Goal: Task Accomplishment & Management: Manage account settings

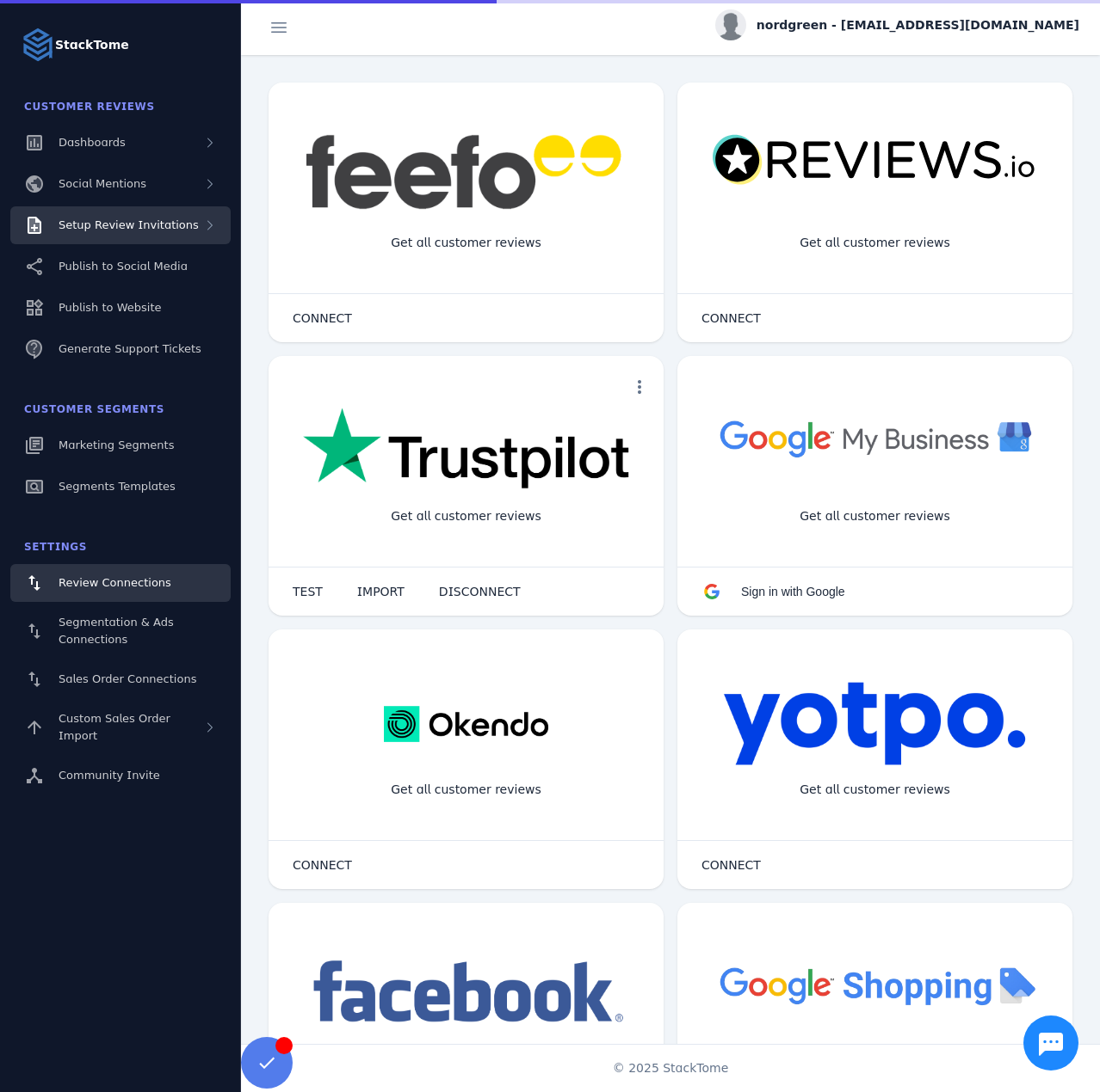
click at [128, 219] on span "Setup Review Invitations" at bounding box center [128, 225] width 140 height 13
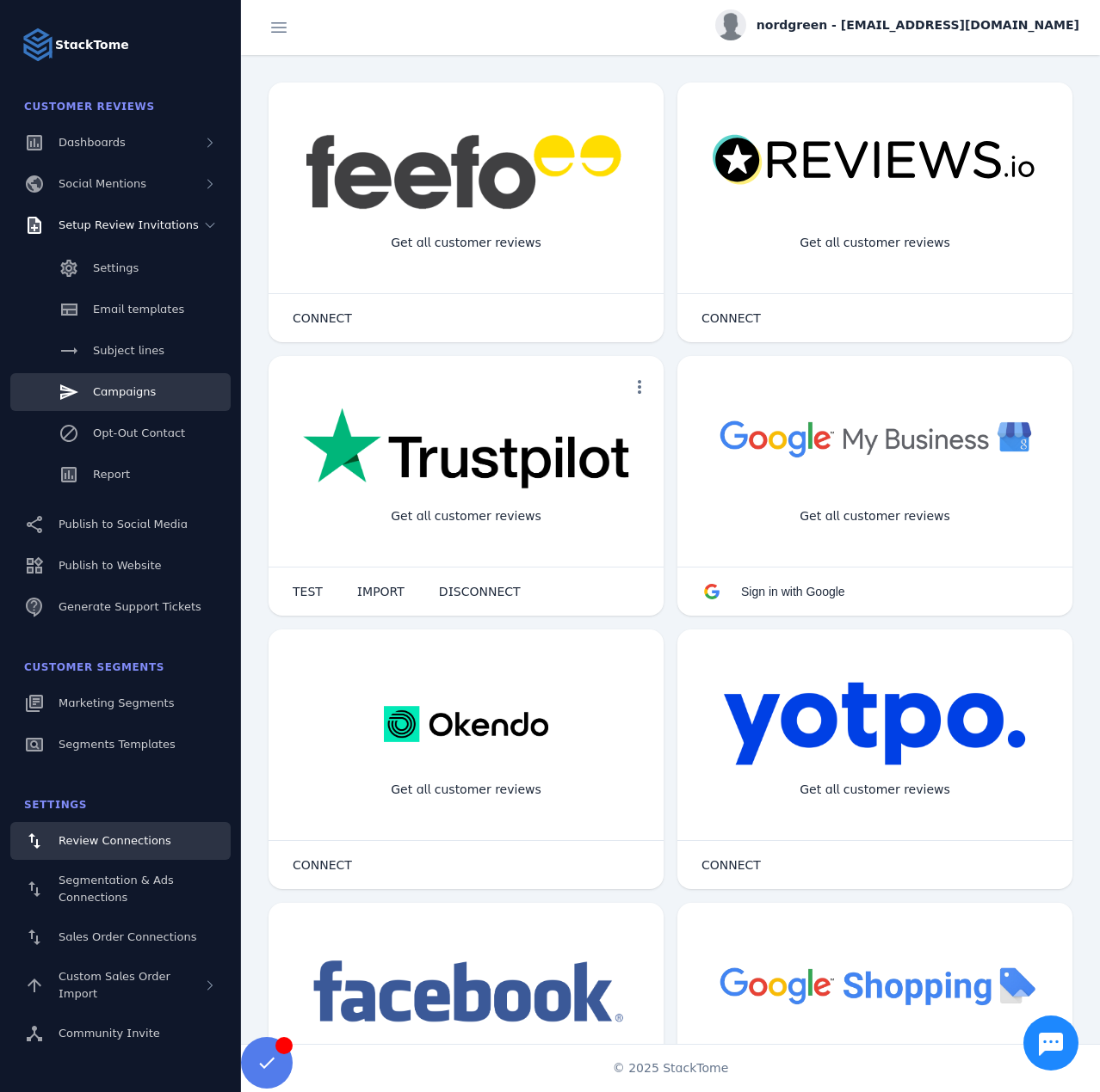
click at [125, 375] on link "Campaigns" at bounding box center [120, 392] width 221 height 38
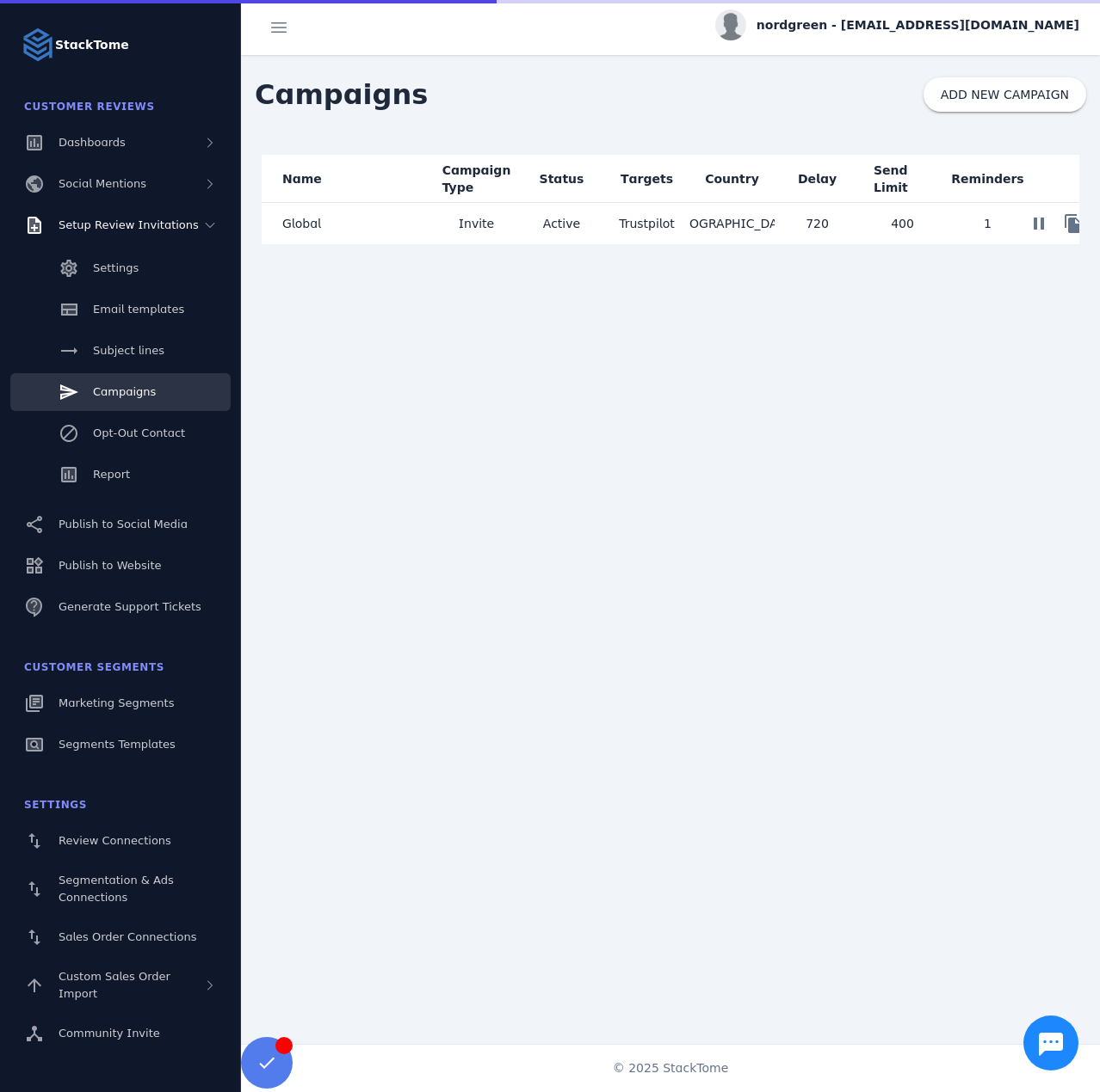
click at [388, 218] on mat-cell "Global" at bounding box center [347, 223] width 172 height 41
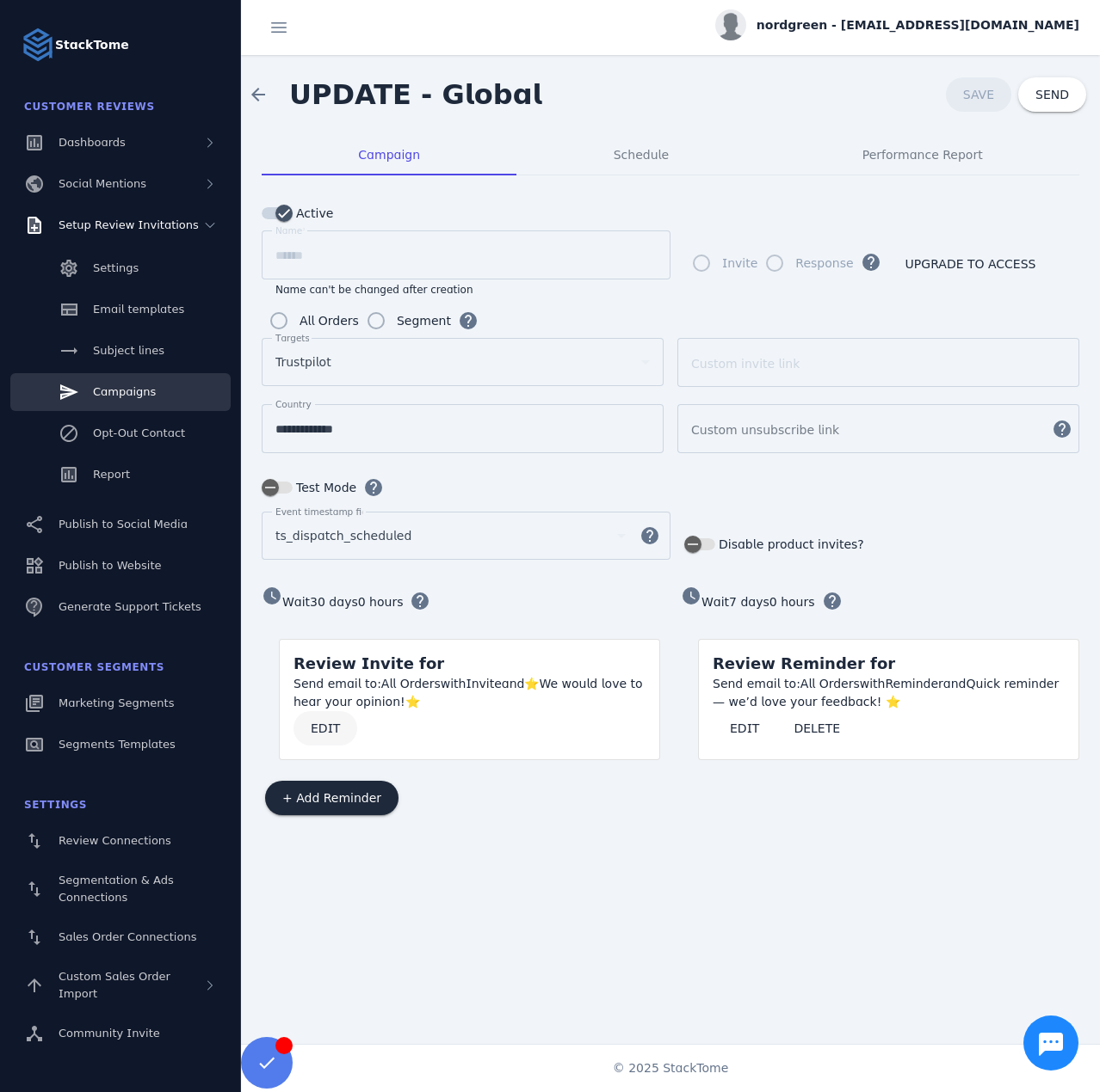
click at [309, 732] on span at bounding box center [325, 729] width 64 height 41
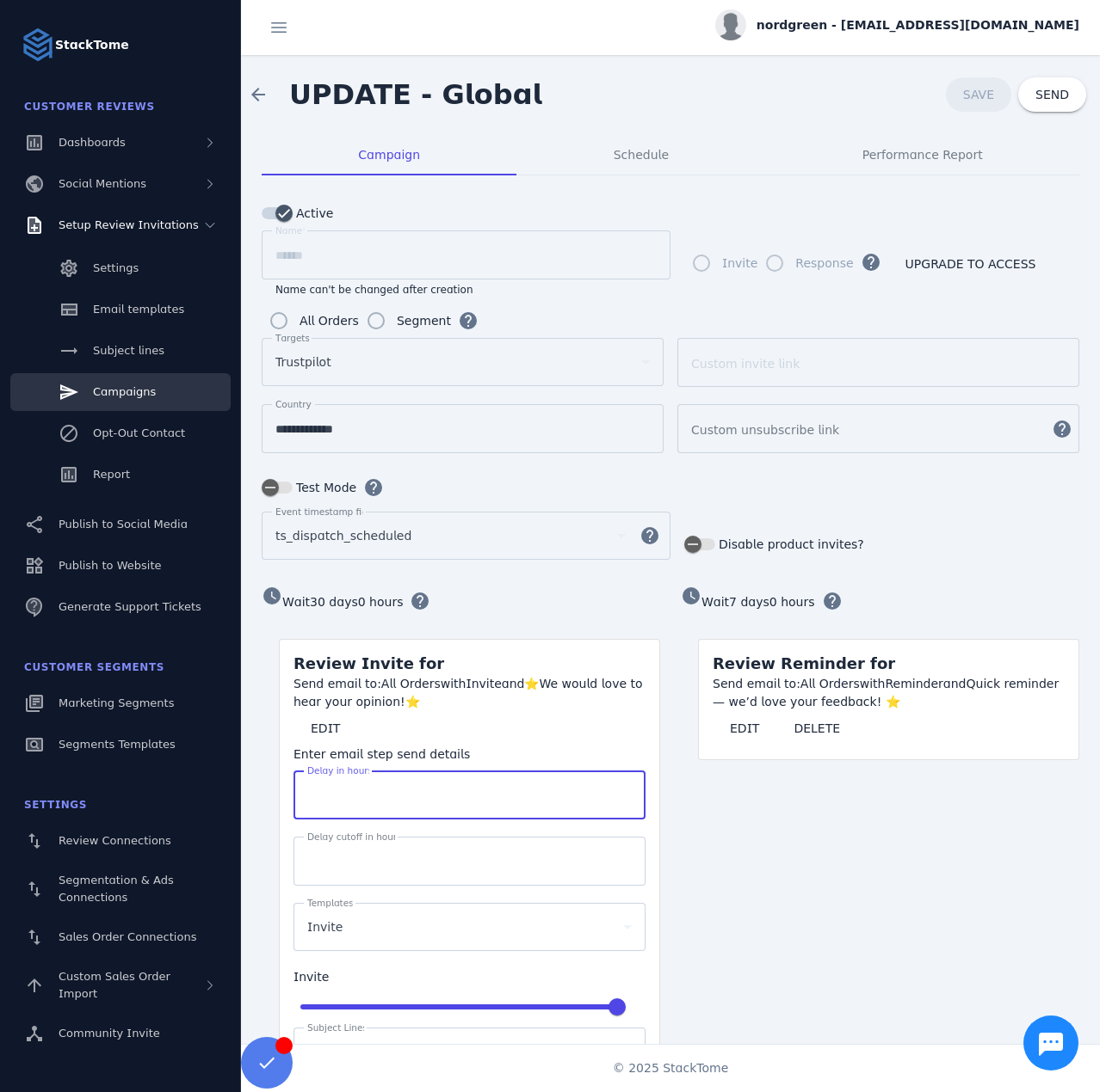
drag, startPoint x: 336, startPoint y: 783, endPoint x: 290, endPoint y: 777, distance: 46.4
click at [290, 777] on mat-card-content "Send email to: All Orders with Invite and ⭐We would love to hear your opinion!⭐…" at bounding box center [470, 938] width 380 height 526
type input "***"
drag, startPoint x: 342, startPoint y: 854, endPoint x: 287, endPoint y: 846, distance: 55.6
click at [287, 846] on mat-card-content "Send email to: All Orders with Invite and ⭐We would love to hear your opinion!⭐…" at bounding box center [470, 938] width 380 height 526
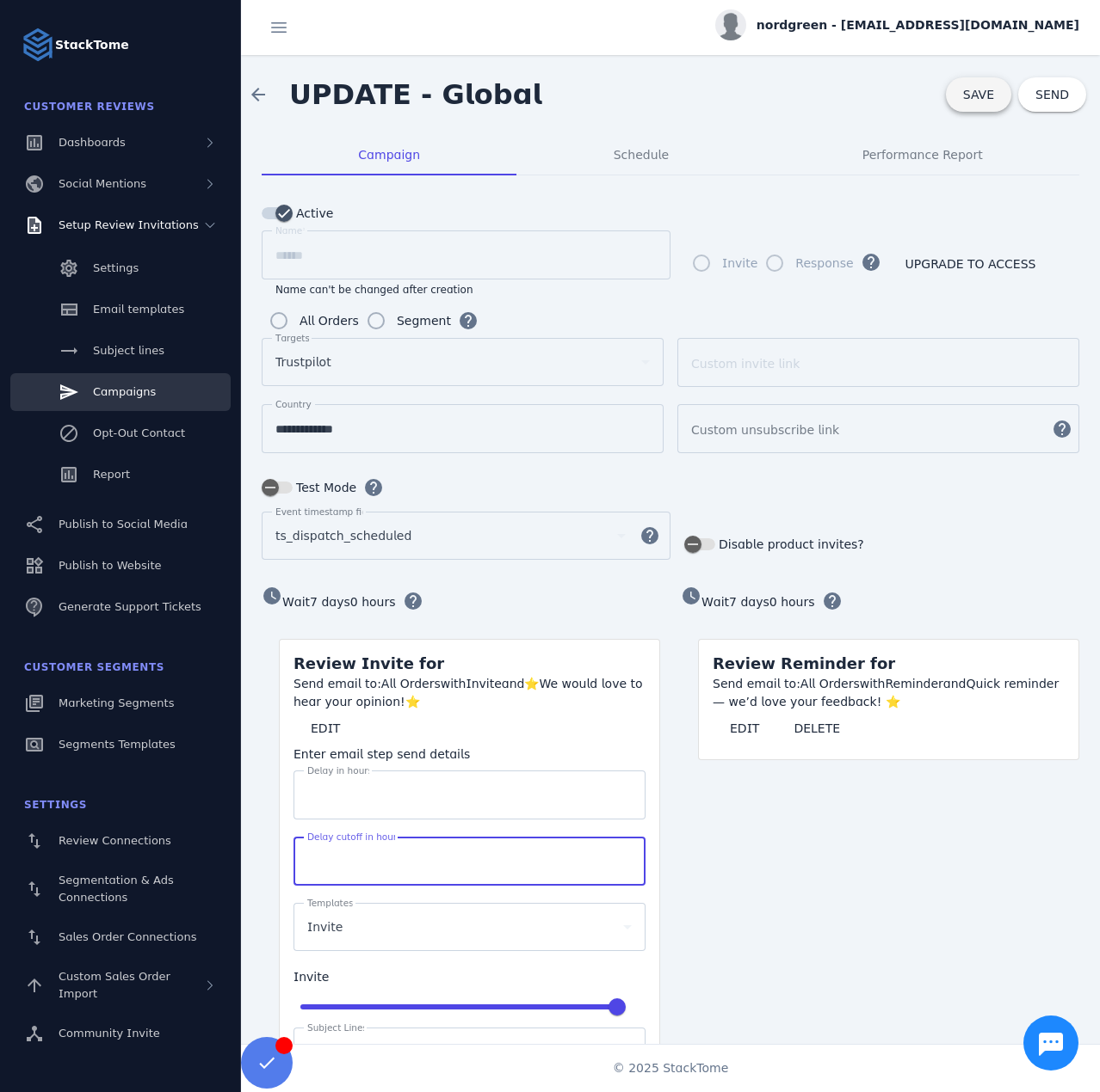
type input "****"
click at [965, 100] on span "SAVE" at bounding box center [978, 94] width 31 height 14
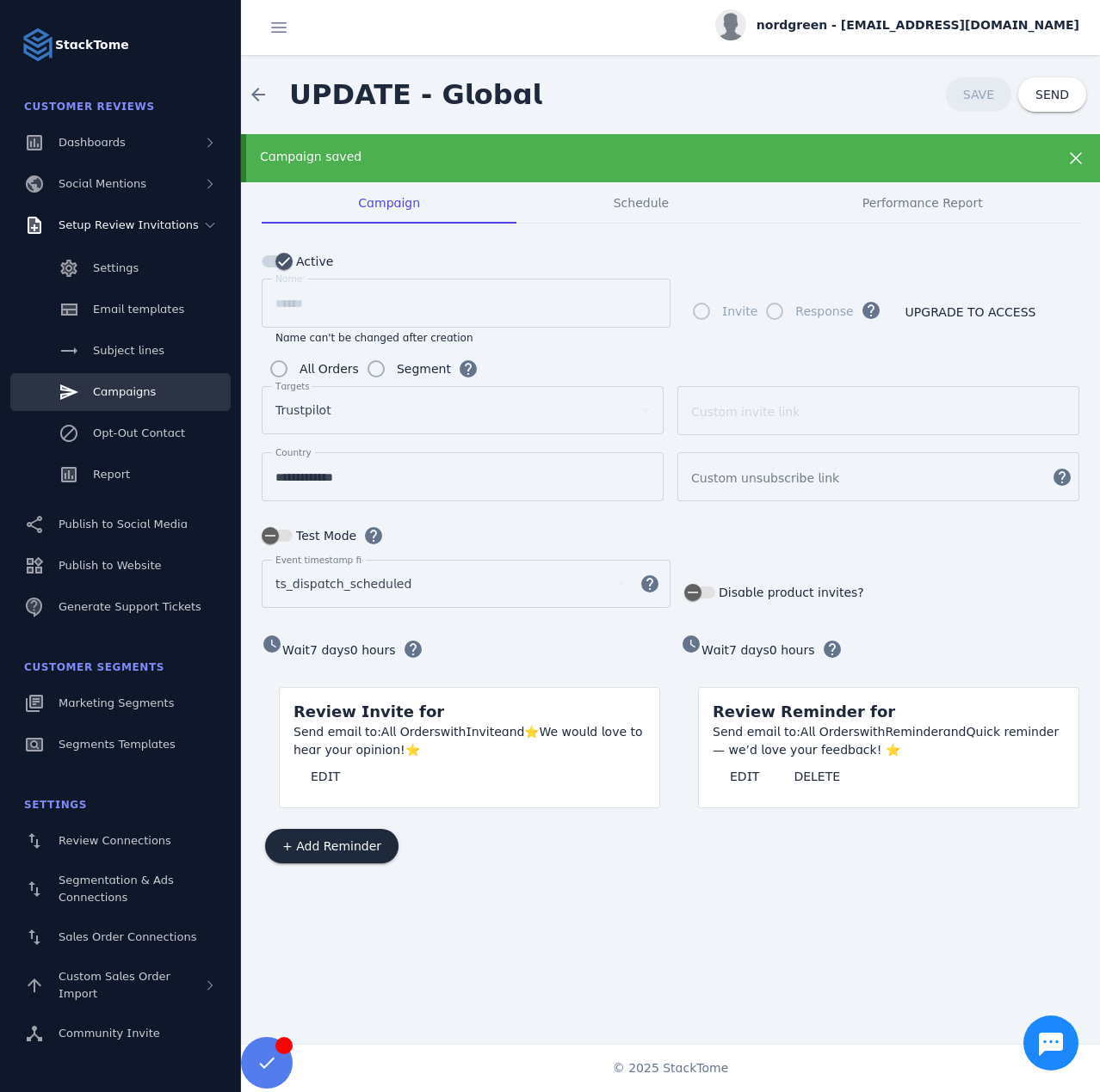
click at [920, 23] on span "nordgreen - [EMAIL_ADDRESS][DOMAIN_NAME]" at bounding box center [918, 24] width 323 height 18
click at [1007, 146] on button "Sign out" at bounding box center [1017, 166] width 124 height 41
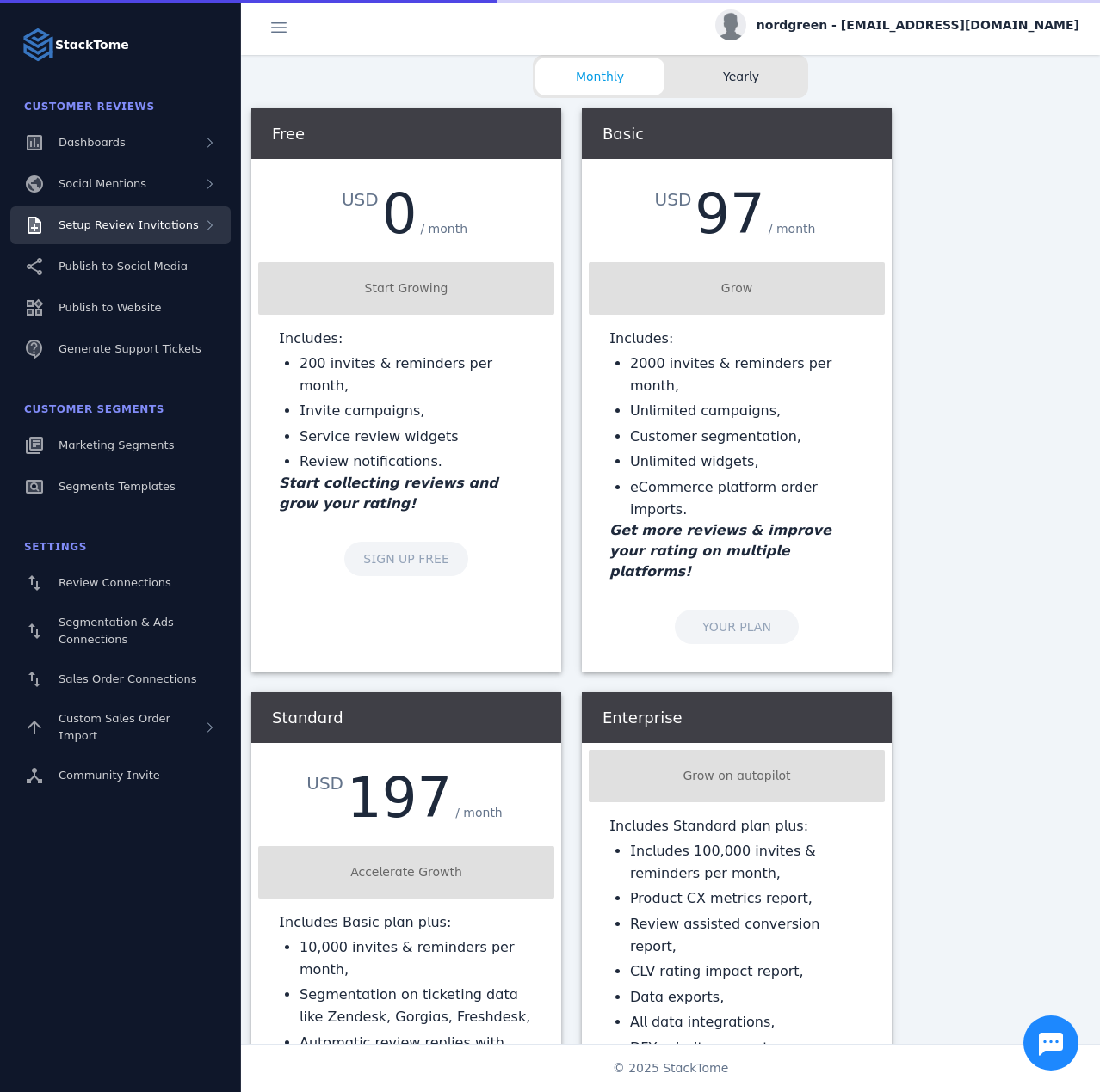
click at [124, 228] on span "Setup Review Invitations" at bounding box center [128, 225] width 140 height 13
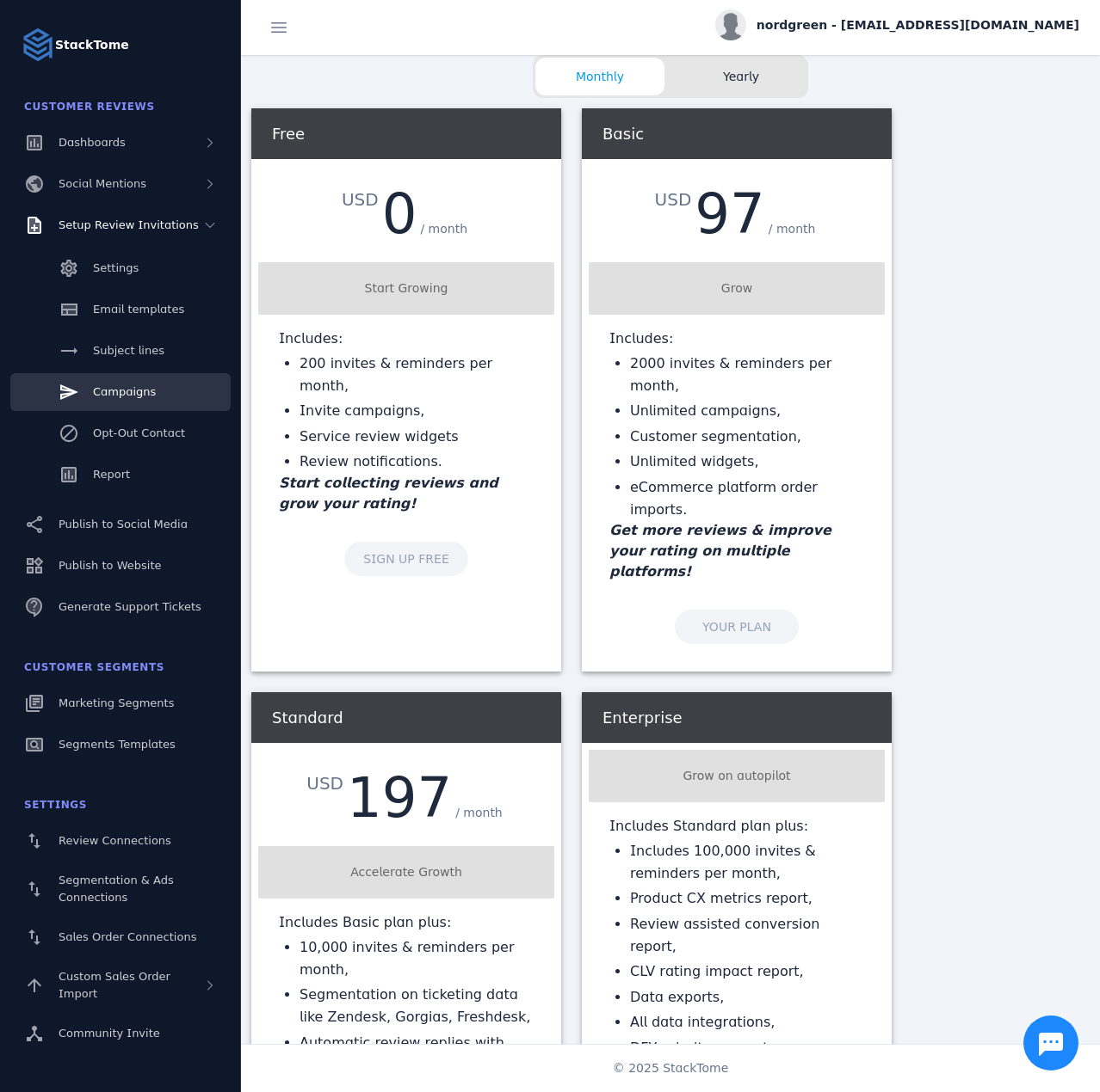
click at [138, 378] on link "Campaigns" at bounding box center [120, 392] width 221 height 38
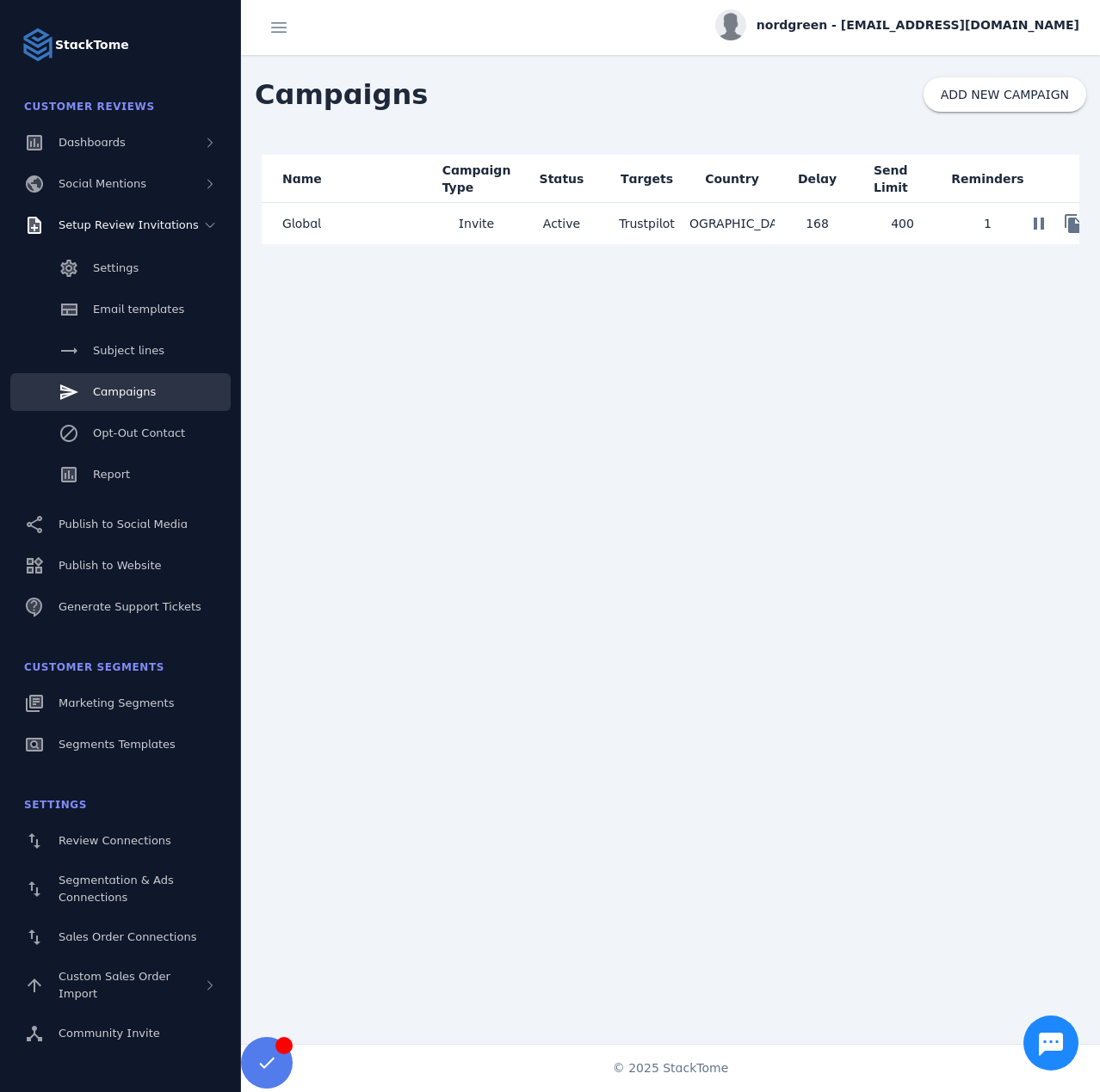
drag, startPoint x: 366, startPoint y: 238, endPoint x: 364, endPoint y: 226, distance: 12.2
click at [364, 226] on mat-cell "Global" at bounding box center [347, 223] width 172 height 41
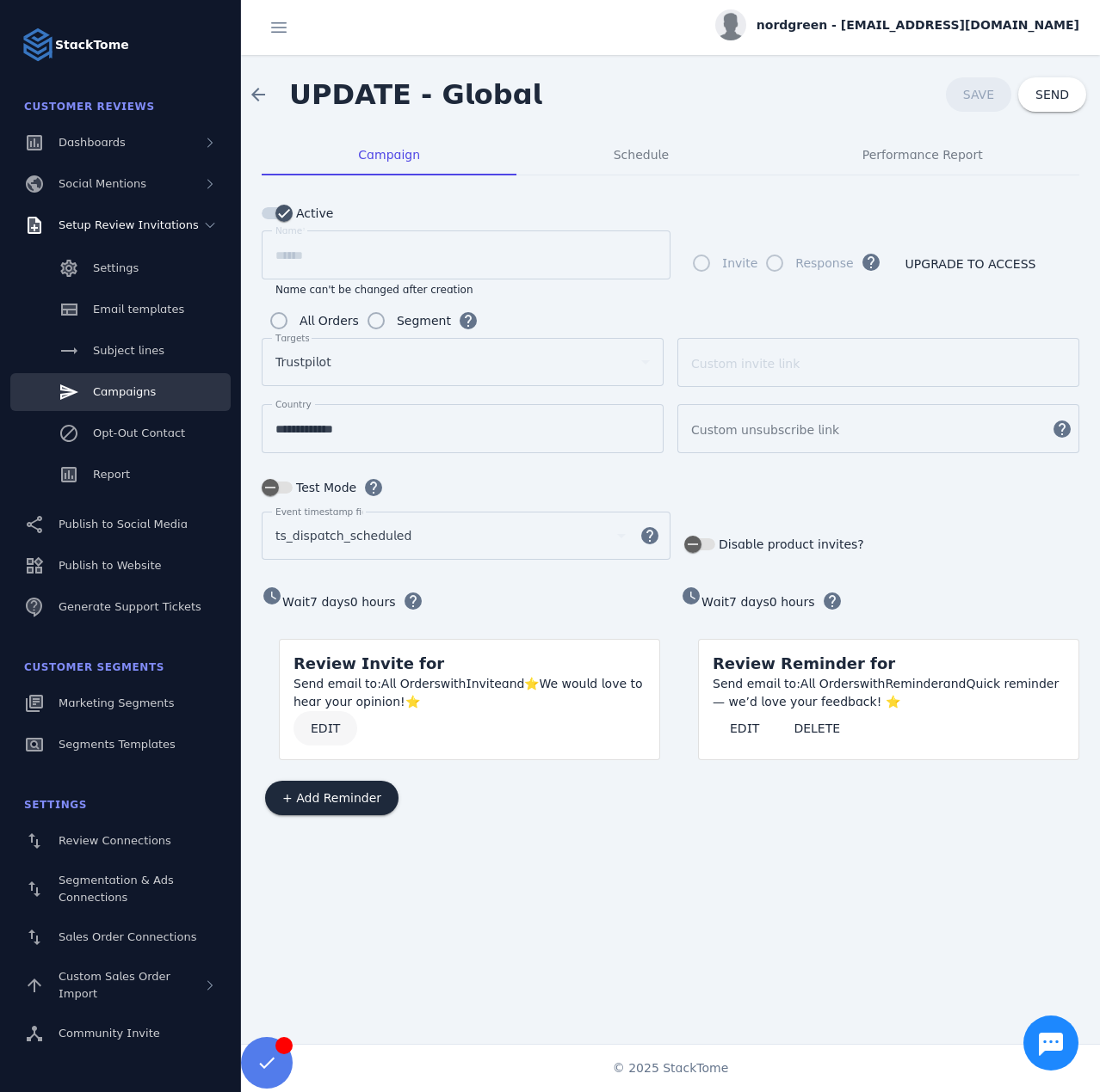
click at [317, 727] on span "EDIT" at bounding box center [325, 729] width 29 height 12
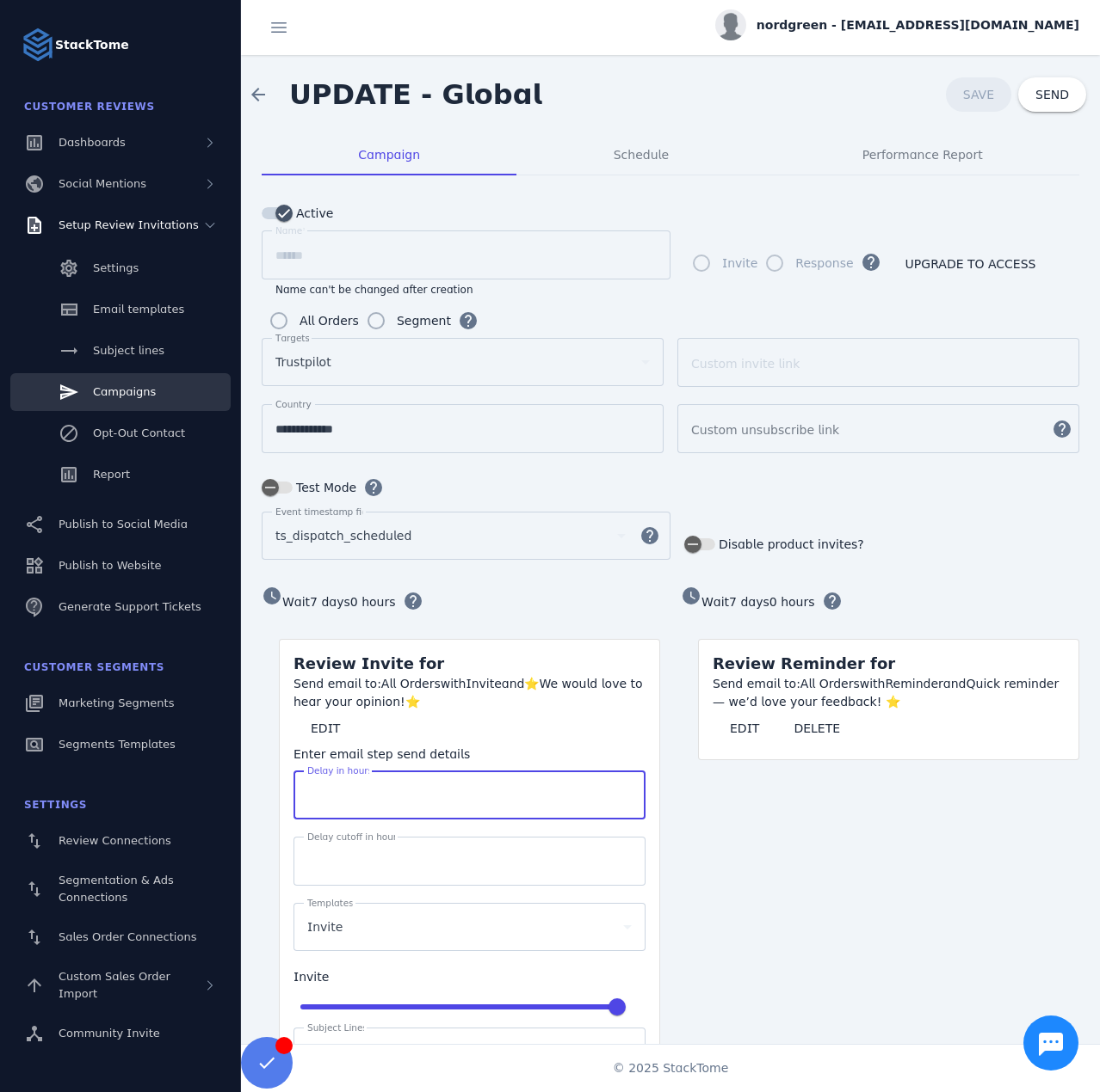
click at [344, 786] on input "***" at bounding box center [469, 795] width 324 height 21
type input "***"
click at [984, 91] on span "SAVE" at bounding box center [978, 94] width 31 height 14
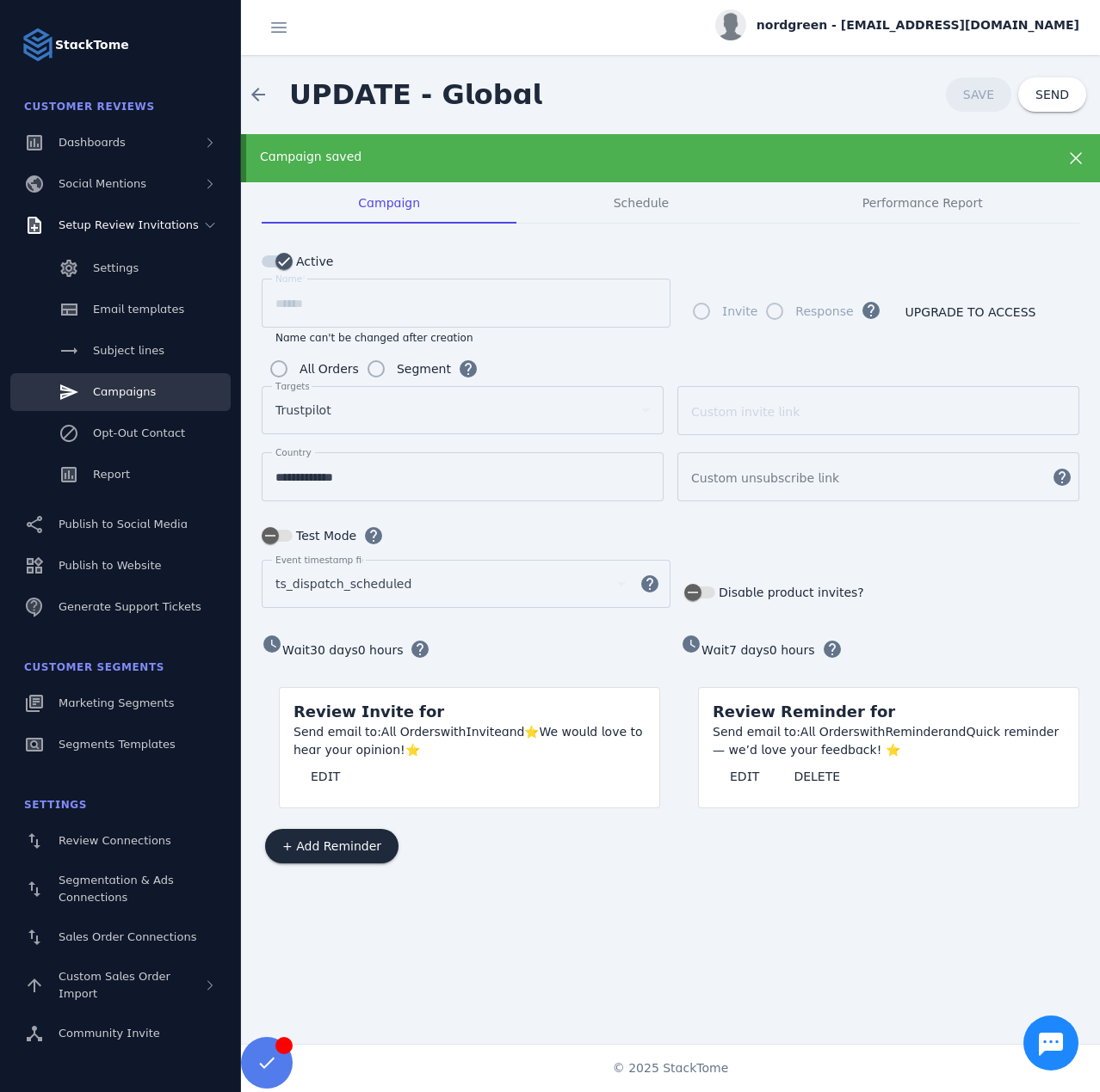
click at [881, 22] on span "nordgreen - [EMAIL_ADDRESS][DOMAIN_NAME]" at bounding box center [918, 24] width 323 height 18
click at [992, 162] on button "Sign out" at bounding box center [1017, 166] width 124 height 41
